Goal: Communication & Community: Answer question/provide support

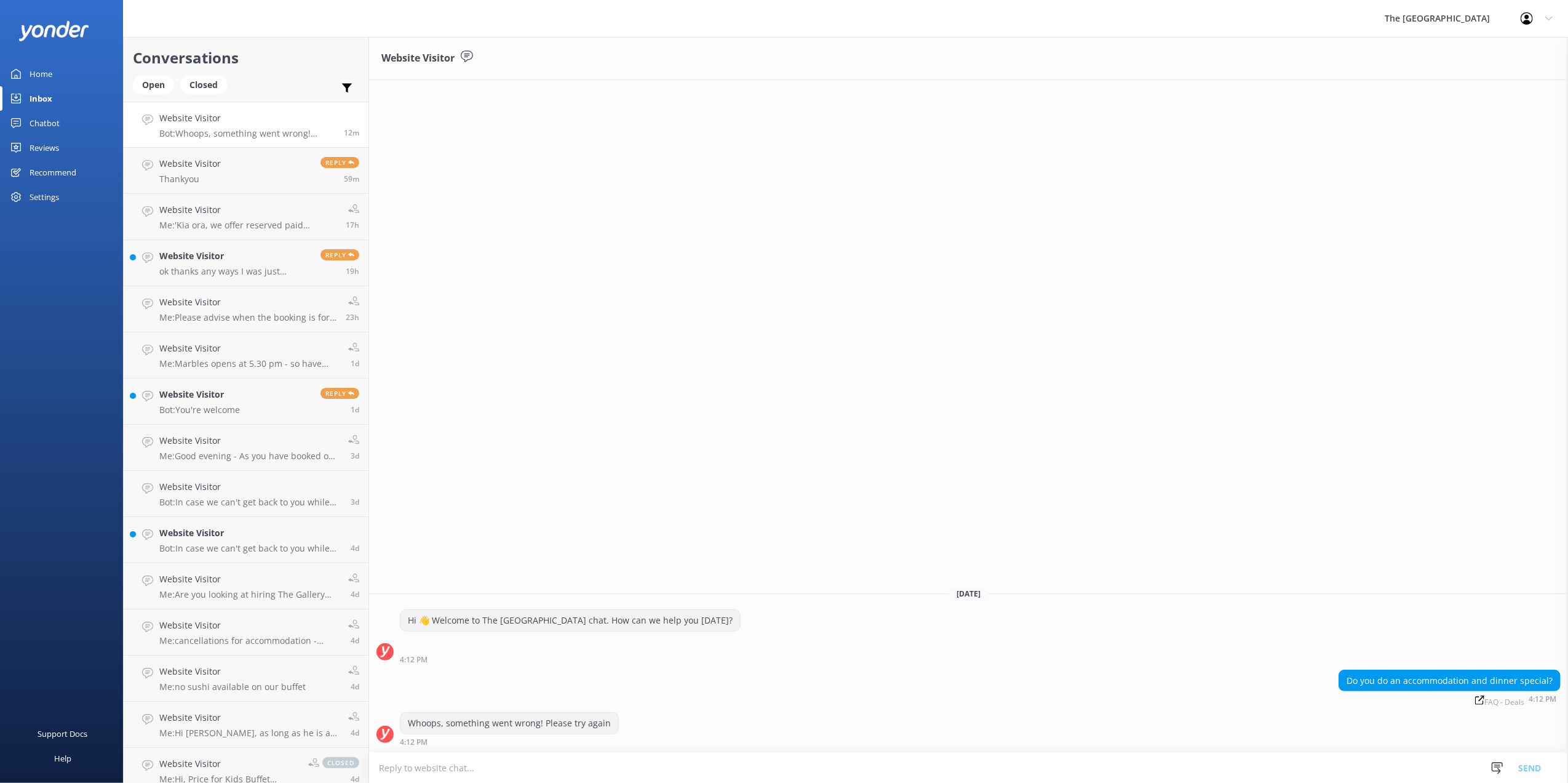
click at [460, 764] on textarea at bounding box center [968, 767] width 1199 height 30
type textarea "y"
type textarea "Yes, we do have discounted rates for dinner buffet if you book it with accommod…"
click at [1533, 769] on button "Send" at bounding box center [1530, 767] width 46 height 31
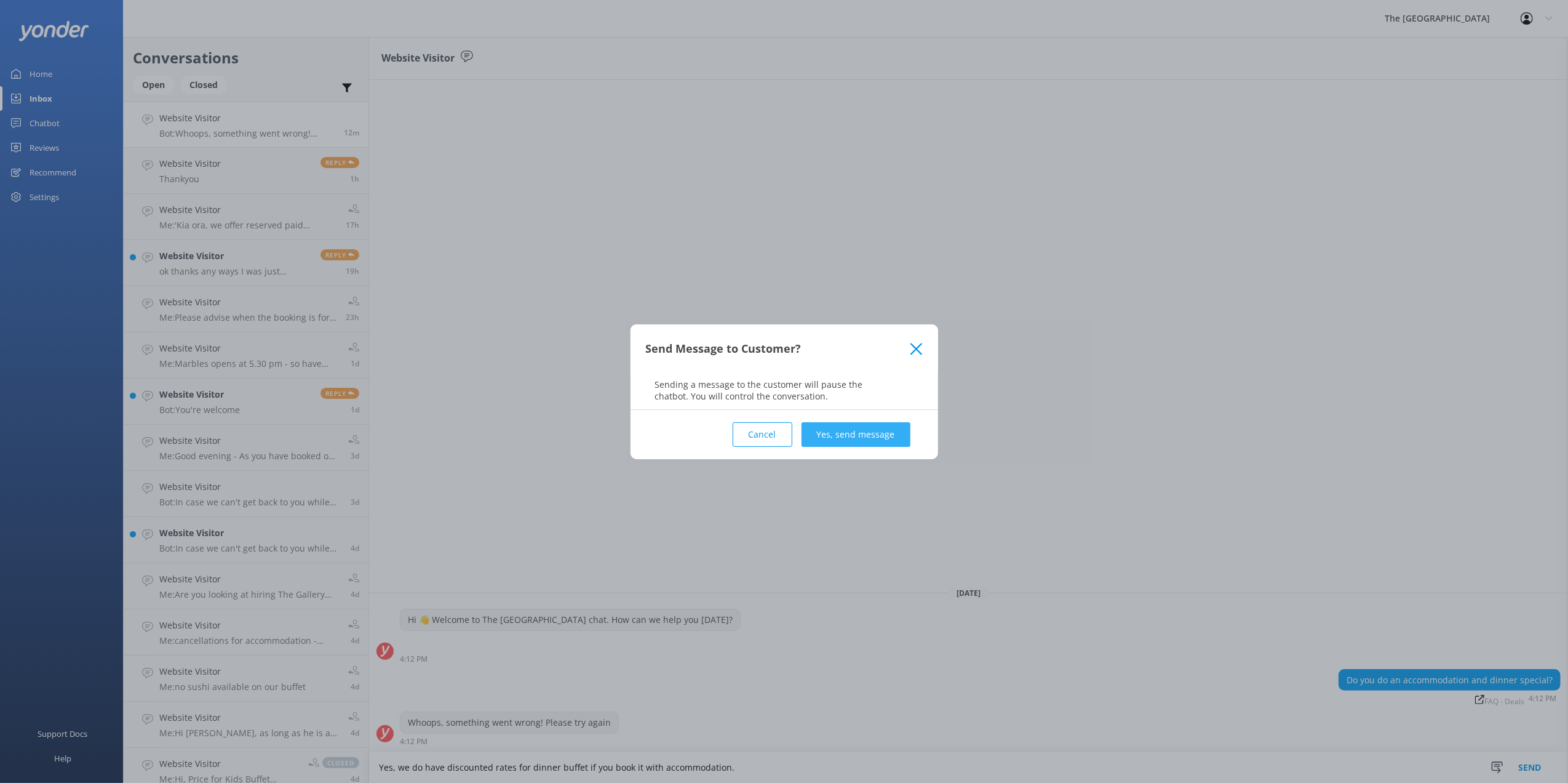
click at [816, 432] on button "Yes, send message" at bounding box center [856, 435] width 109 height 25
